Goal: Task Accomplishment & Management: Manage account settings

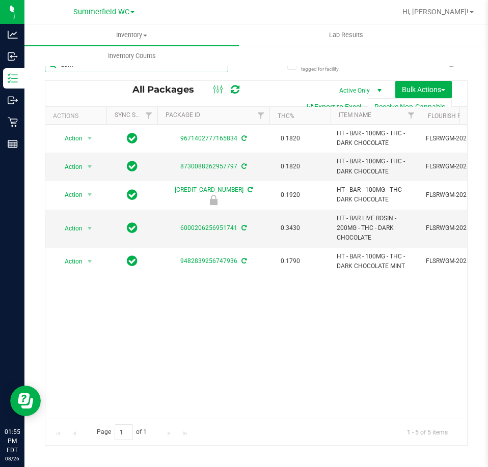
click at [58, 68] on input "dark" at bounding box center [136, 64] width 183 height 15
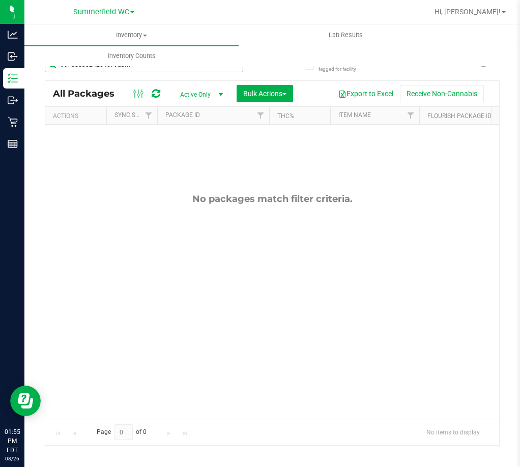
click at [138, 68] on input "9976853024264679dark" at bounding box center [144, 64] width 198 height 15
type input "9"
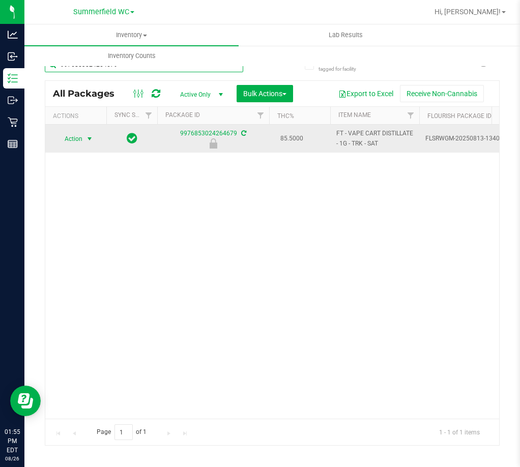
type input "9976853024264679"
click at [85, 138] on span "select" at bounding box center [89, 139] width 8 height 8
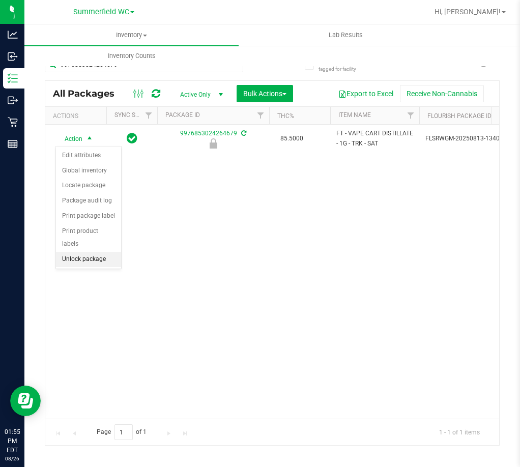
click at [93, 252] on li "Unlock package" at bounding box center [88, 259] width 65 height 15
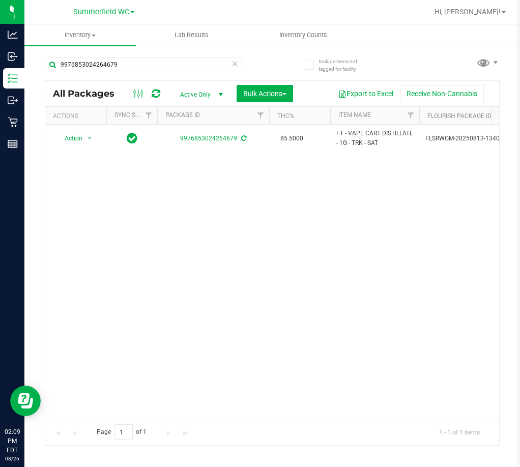
drag, startPoint x: 396, startPoint y: 297, endPoint x: 404, endPoint y: 295, distance: 8.0
click at [397, 297] on div "Action Action Adjust qty Create package Edit attributes Global inventory Locate…" at bounding box center [272, 272] width 454 height 294
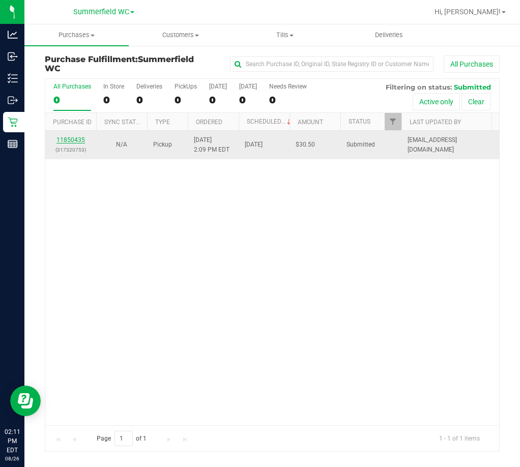
click at [74, 137] on link "11850435" at bounding box center [70, 139] width 28 height 7
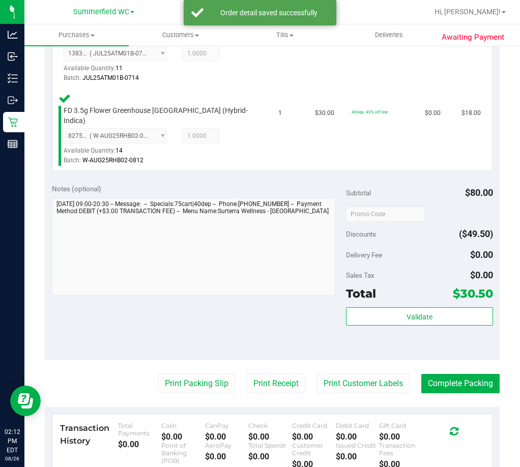
scroll to position [458, 0]
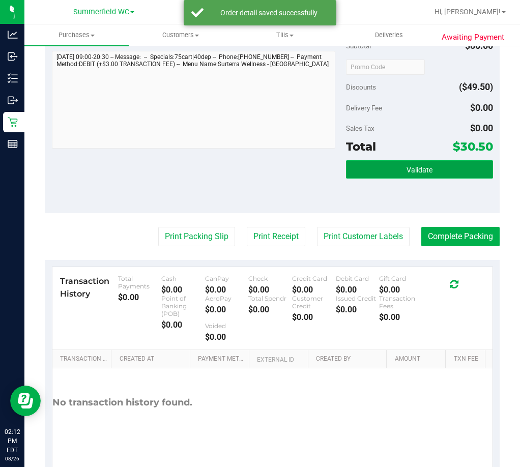
click at [411, 171] on span "Validate" at bounding box center [420, 170] width 26 height 8
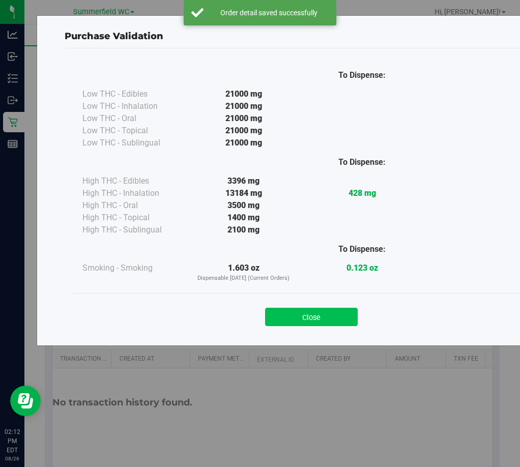
click at [329, 312] on button "Close" at bounding box center [311, 317] width 93 height 18
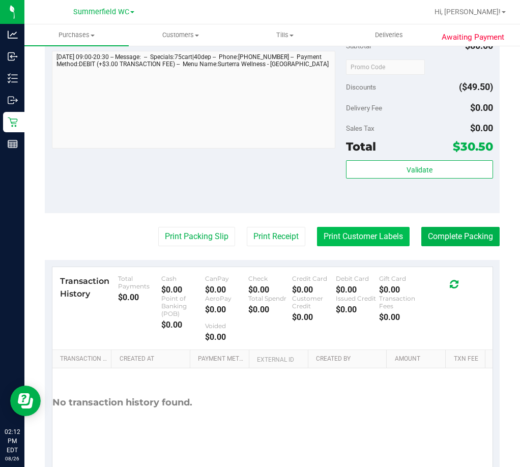
click at [389, 232] on button "Print Customer Labels" at bounding box center [363, 236] width 93 height 19
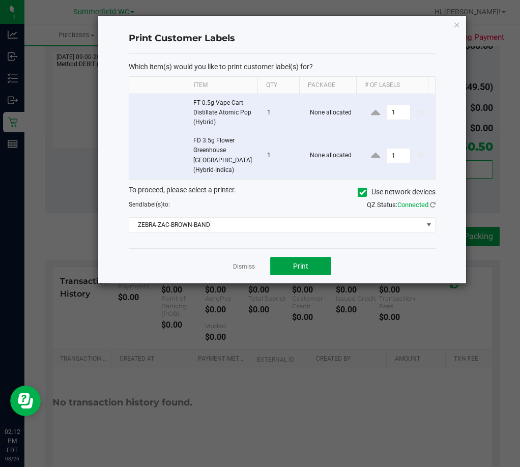
click at [306, 265] on span "Print" at bounding box center [300, 266] width 15 height 8
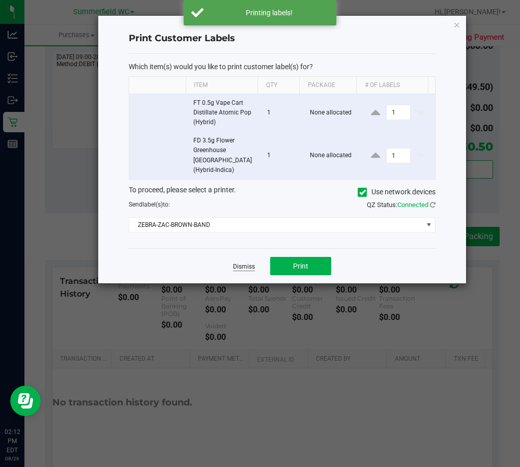
click at [247, 266] on link "Dismiss" at bounding box center [244, 267] width 22 height 9
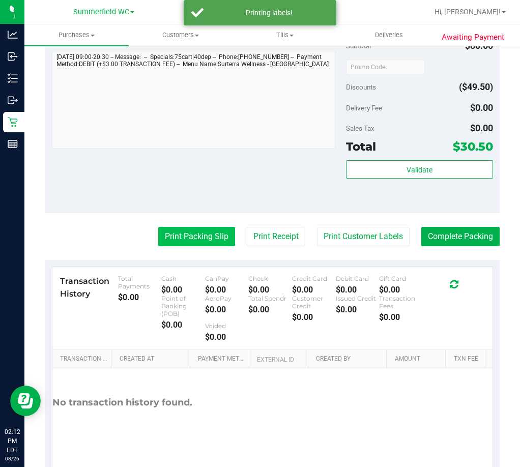
click at [173, 233] on button "Print Packing Slip" at bounding box center [196, 236] width 77 height 19
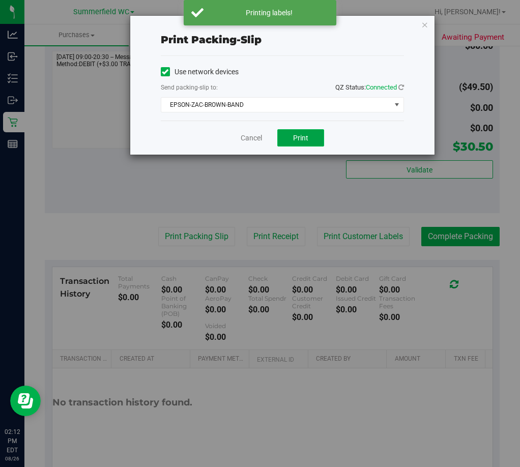
click at [292, 132] on button "Print" at bounding box center [300, 137] width 47 height 17
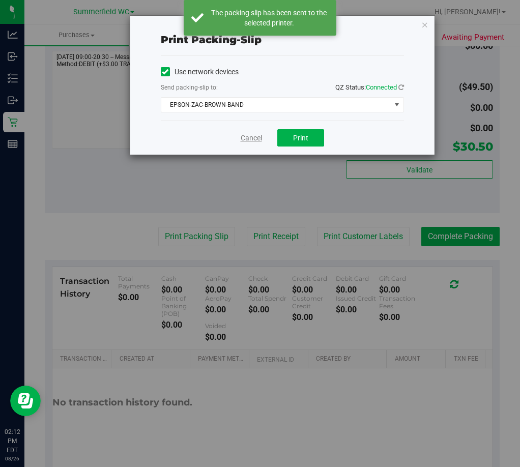
click at [250, 134] on link "Cancel" at bounding box center [251, 138] width 21 height 11
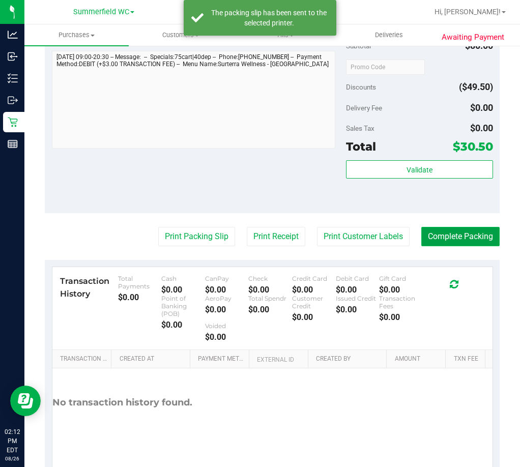
click at [468, 230] on button "Complete Packing" at bounding box center [460, 236] width 78 height 19
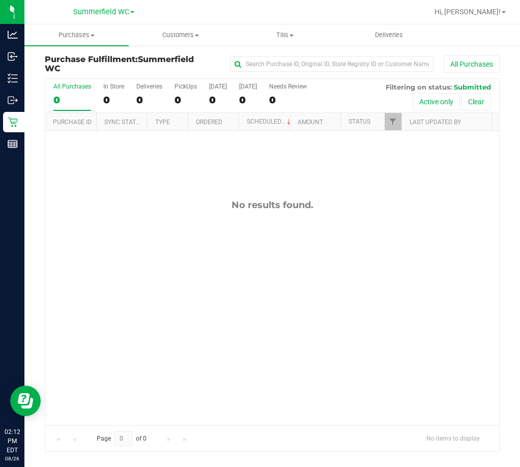
drag, startPoint x: 301, startPoint y: 257, endPoint x: 289, endPoint y: 241, distance: 20.7
click at [299, 253] on div "No results found." at bounding box center [272, 312] width 454 height 363
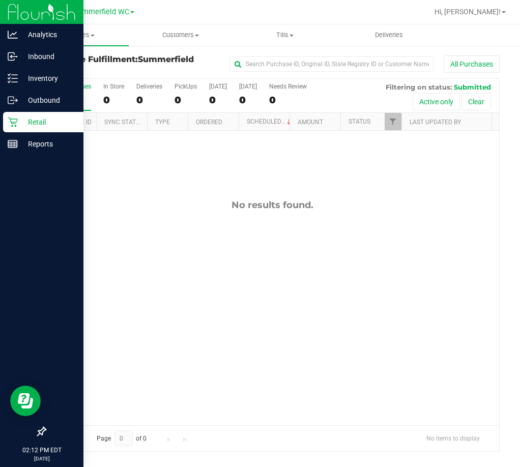
click at [23, 121] on p "Retail" at bounding box center [48, 122] width 61 height 12
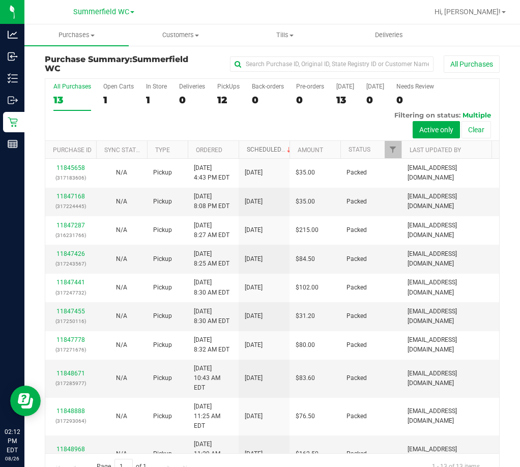
click at [261, 148] on link "Scheduled" at bounding box center [270, 149] width 46 height 7
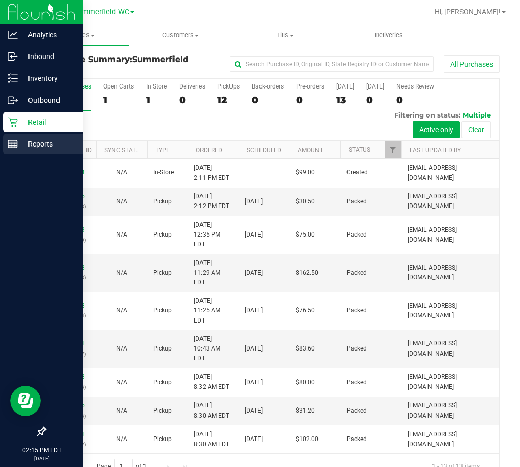
click at [46, 137] on div "Reports" at bounding box center [43, 144] width 80 height 20
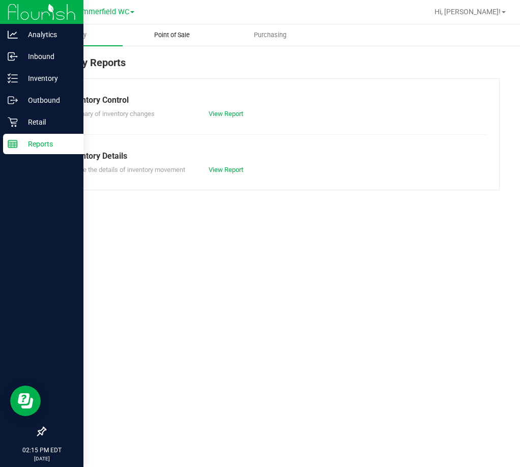
click at [184, 35] on span "Point of Sale" at bounding box center [171, 35] width 63 height 9
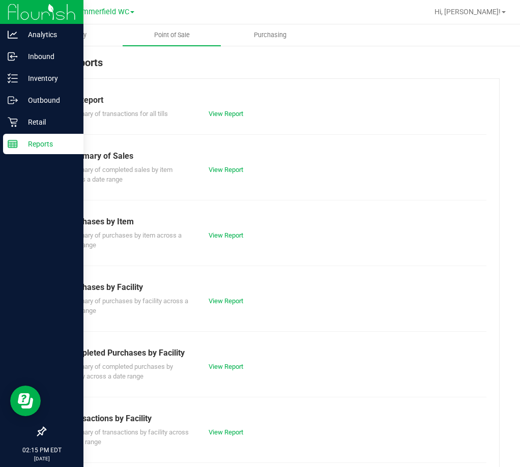
click at [229, 427] on div "View Report" at bounding box center [236, 432] width 71 height 10
click at [228, 432] on link "View Report" at bounding box center [226, 432] width 35 height 8
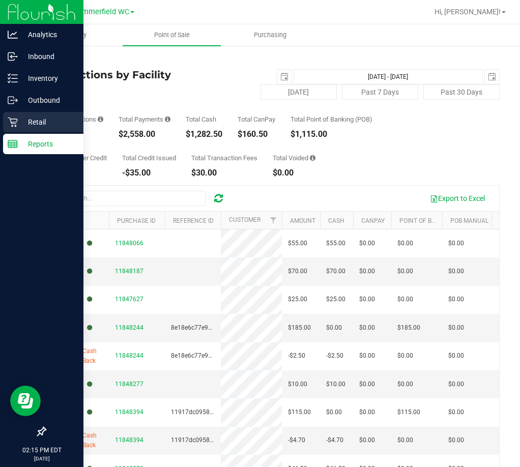
click at [37, 116] on p "Retail" at bounding box center [48, 122] width 61 height 12
